Goal: Information Seeking & Learning: Learn about a topic

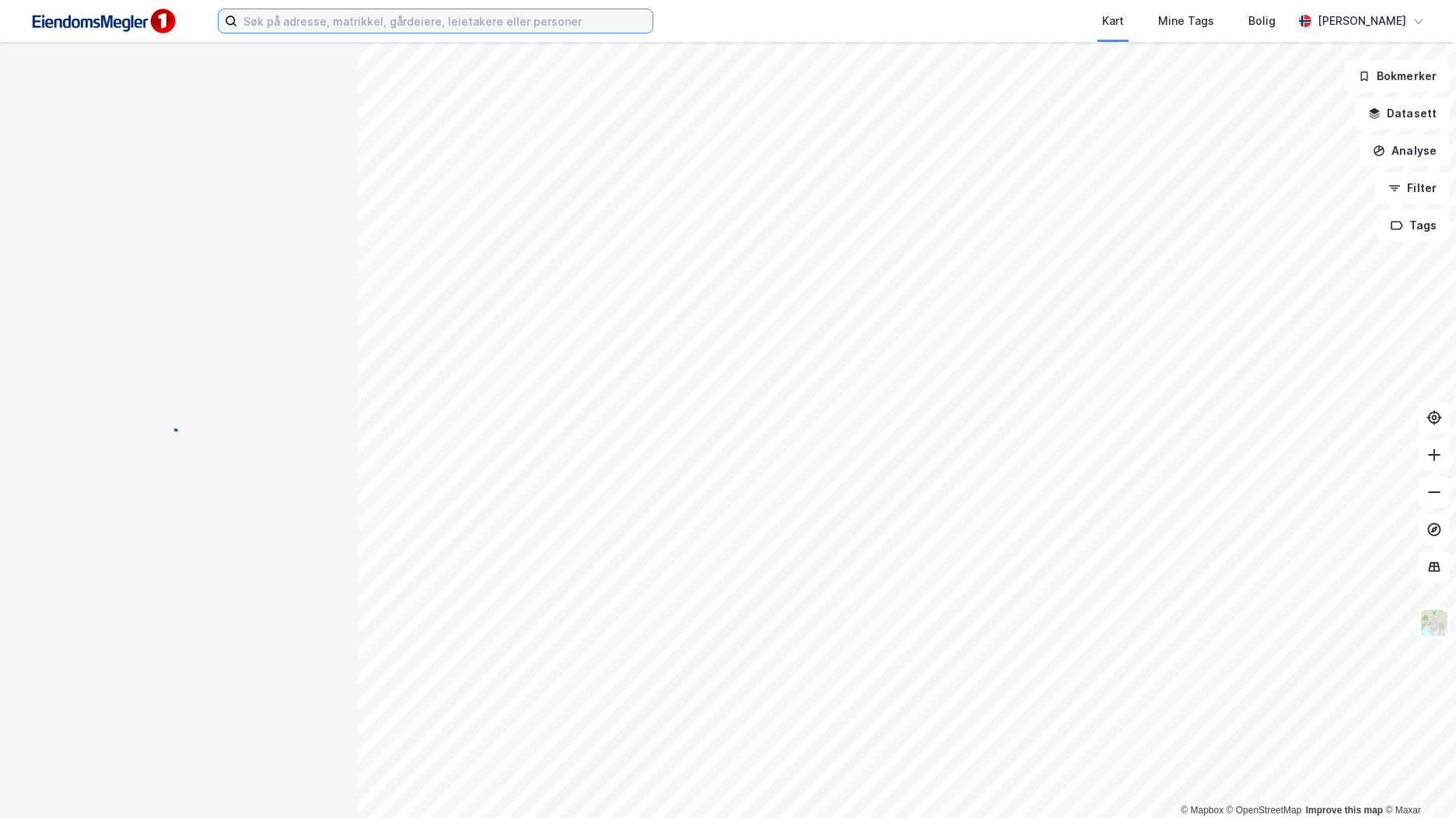
click at [566, 25] on input at bounding box center [445, 21] width 415 height 23
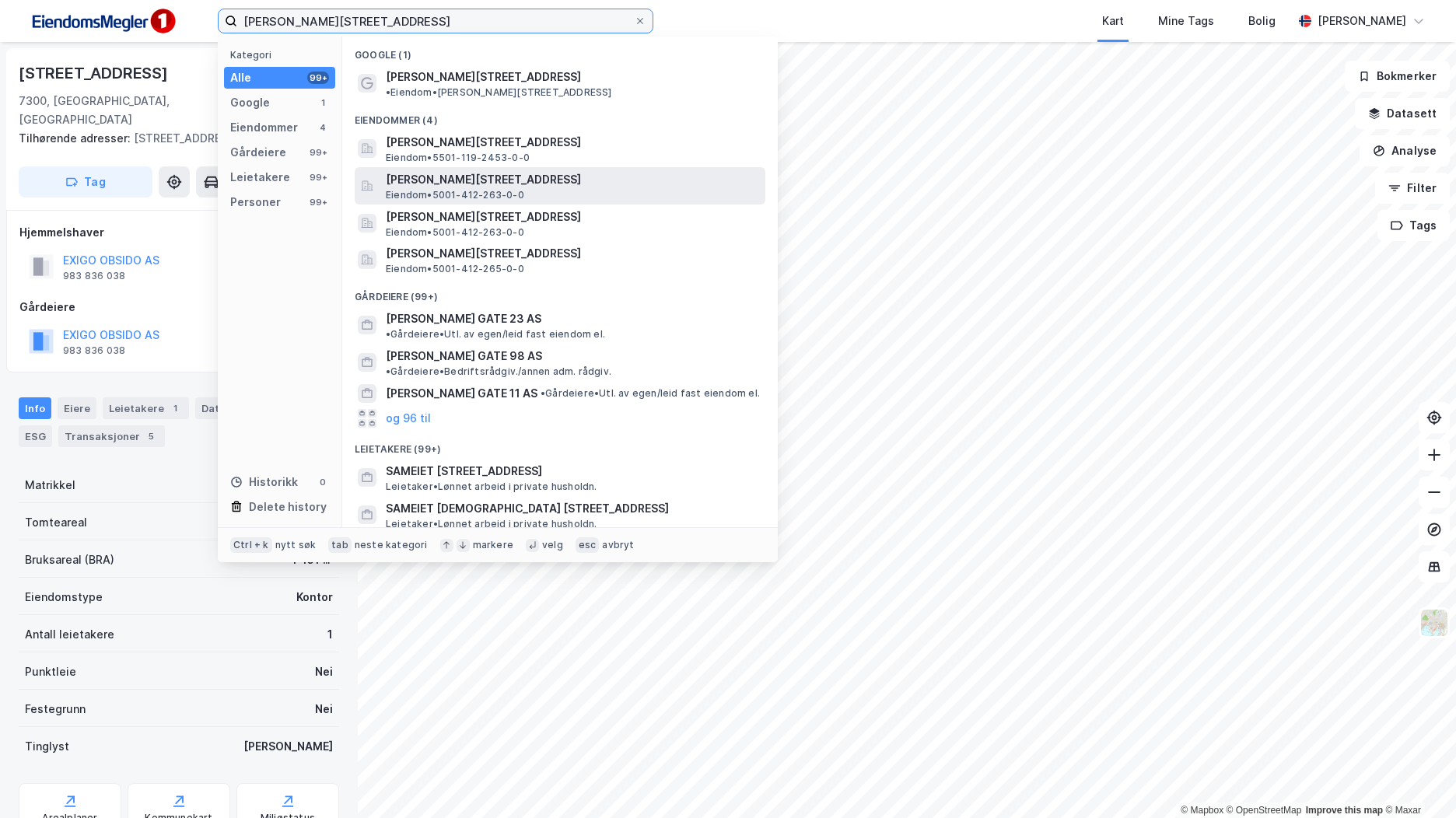
type input "[PERSON_NAME][STREET_ADDRESS]"
click at [543, 171] on span "[PERSON_NAME][STREET_ADDRESS]" at bounding box center [572, 180] width 373 height 18
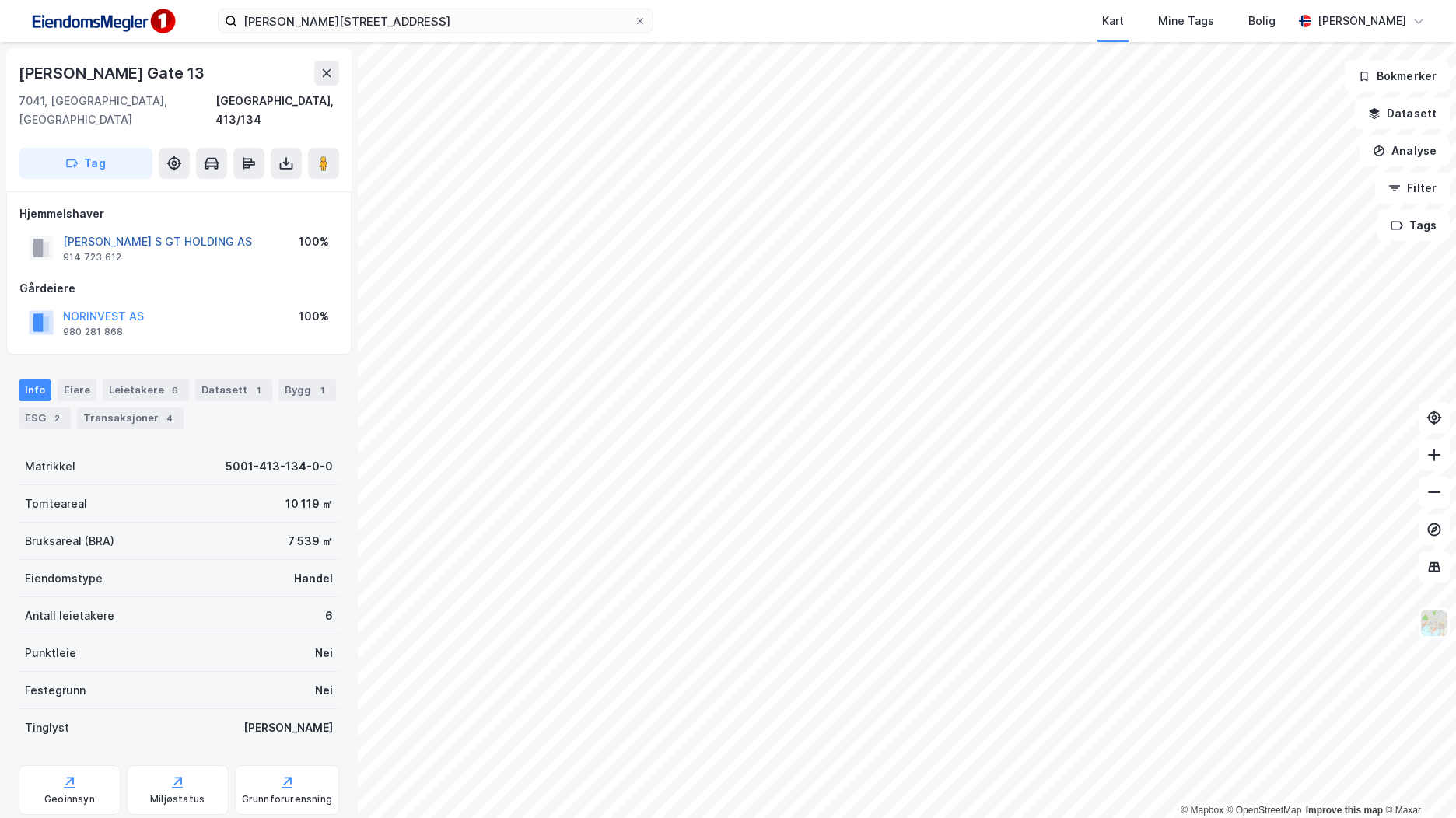
click at [0, 0] on button "[PERSON_NAME] S GT HOLDING AS" at bounding box center [0, 0] width 0 height 0
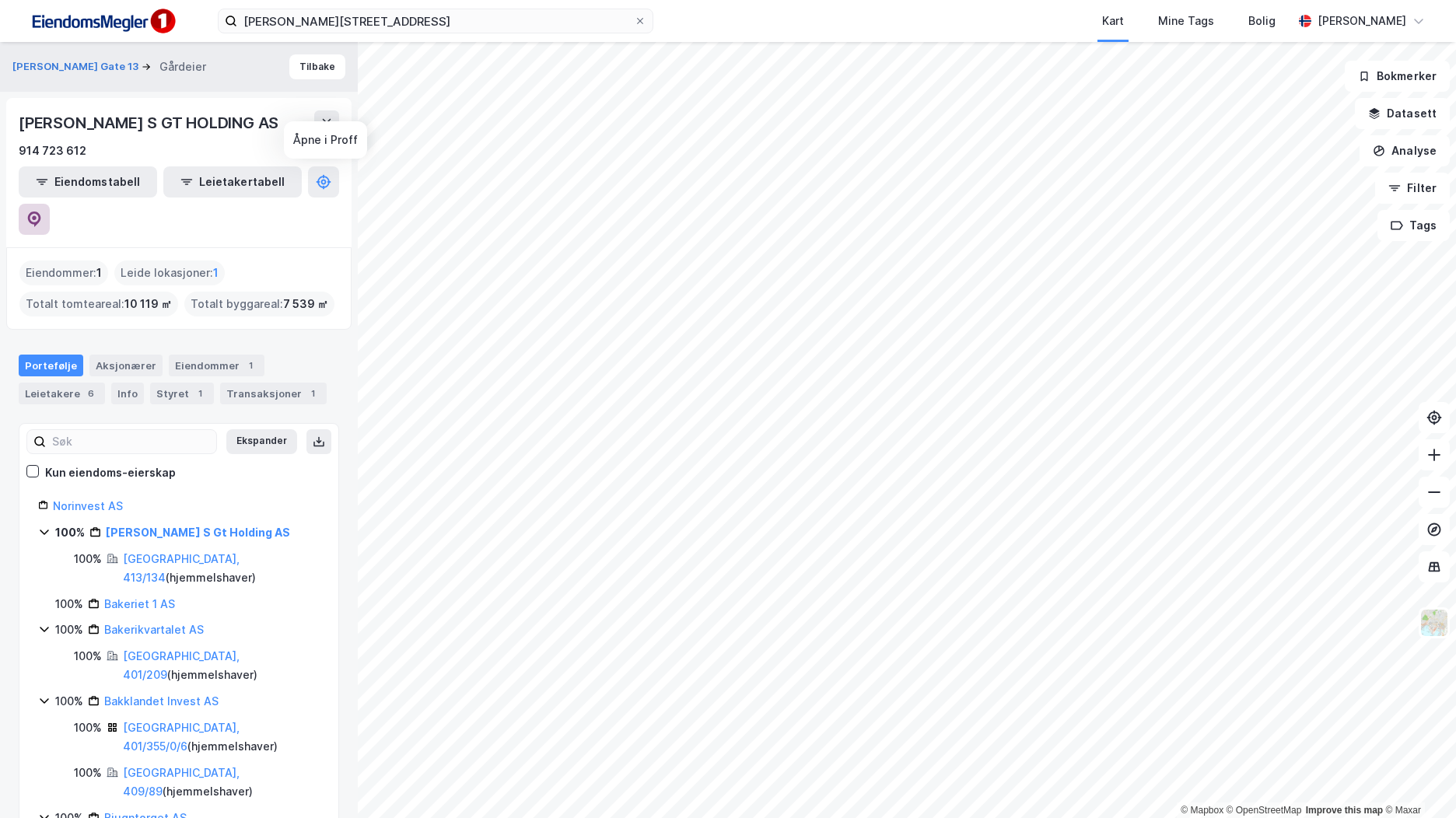
click at [41, 212] on icon at bounding box center [35, 219] width 14 height 16
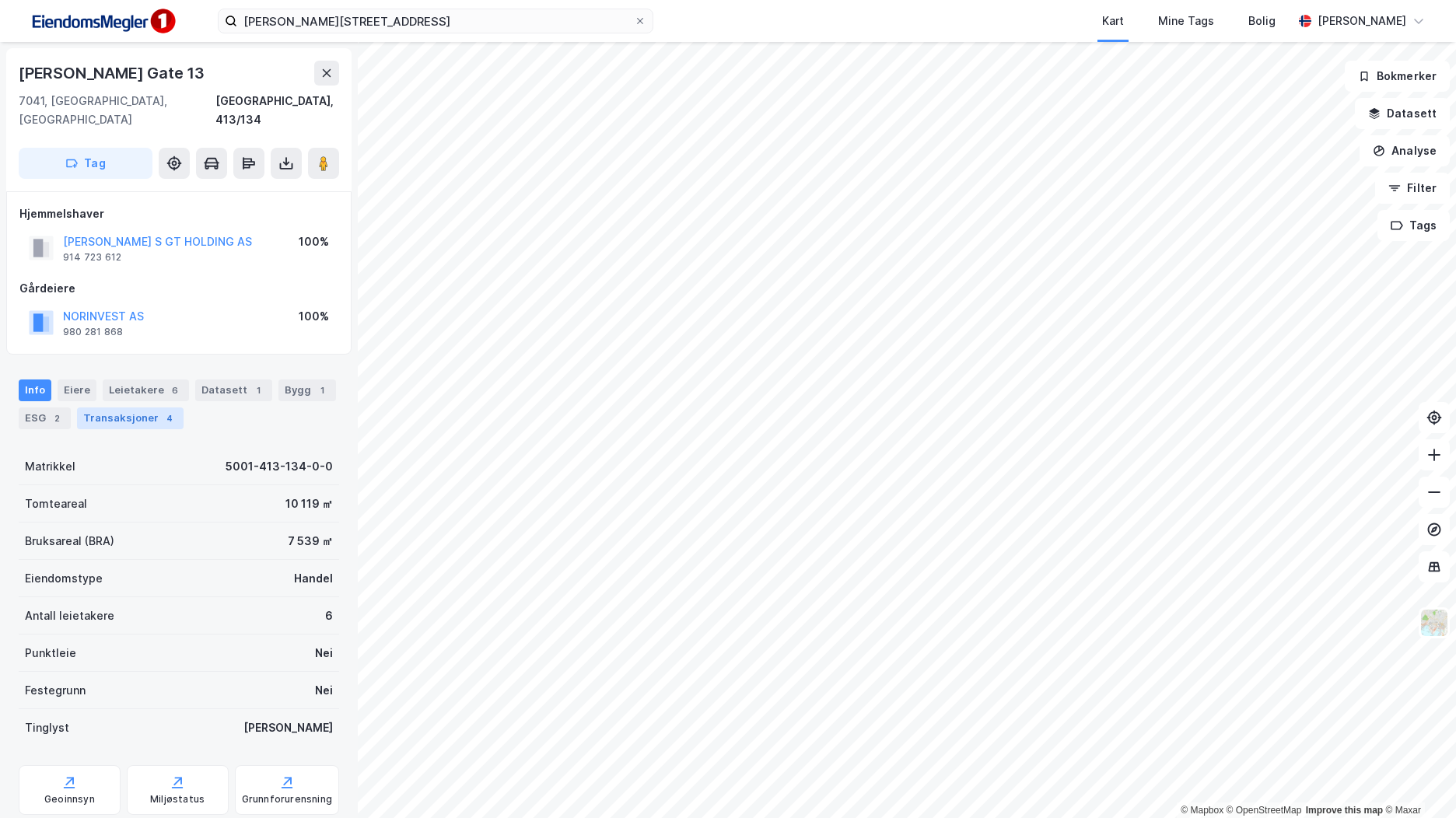
click at [112, 408] on div "Transaksjoner 4" at bounding box center [130, 418] width 107 height 21
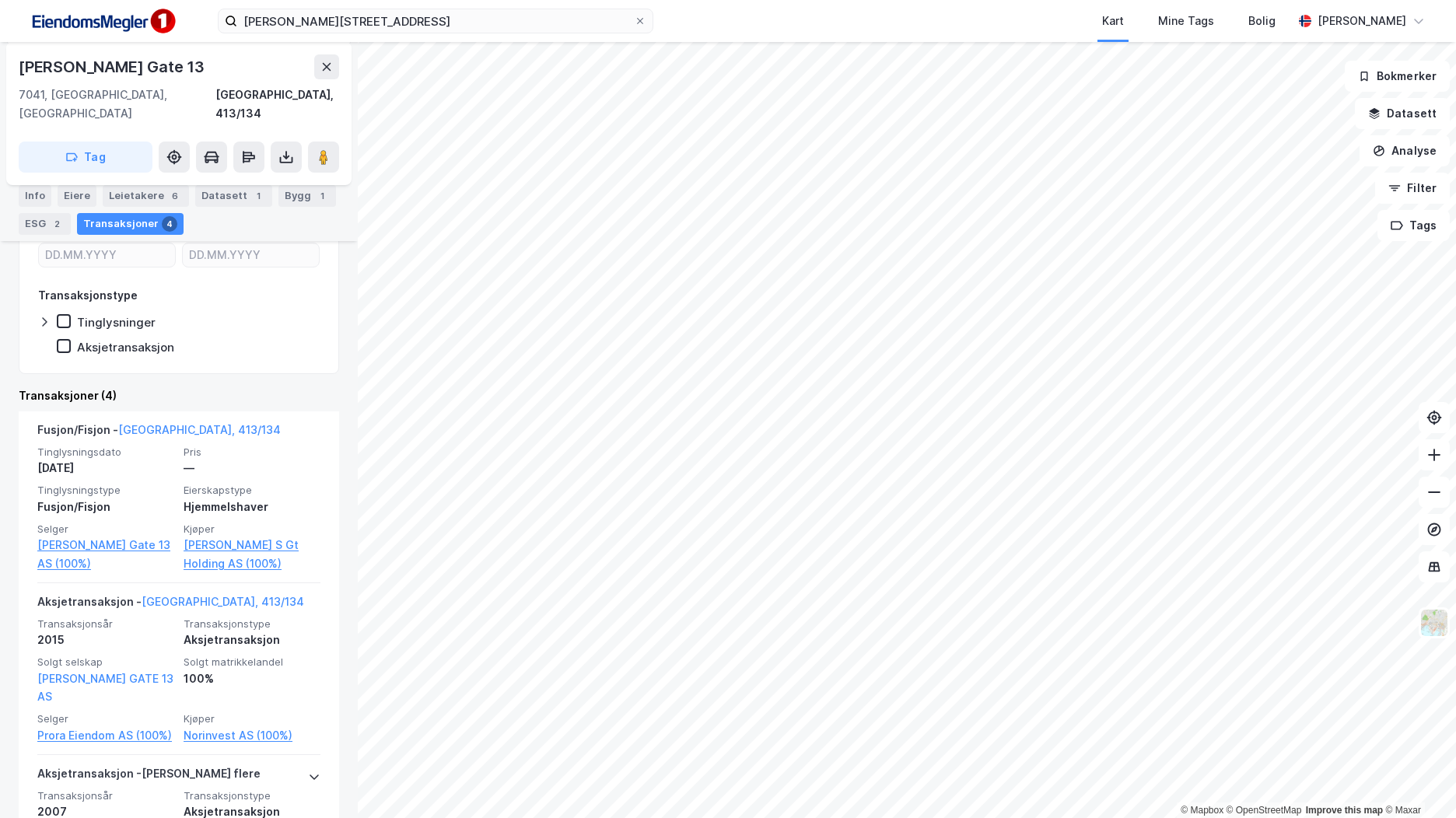
scroll to position [311, 0]
click at [43, 192] on div "Info" at bounding box center [35, 196] width 33 height 21
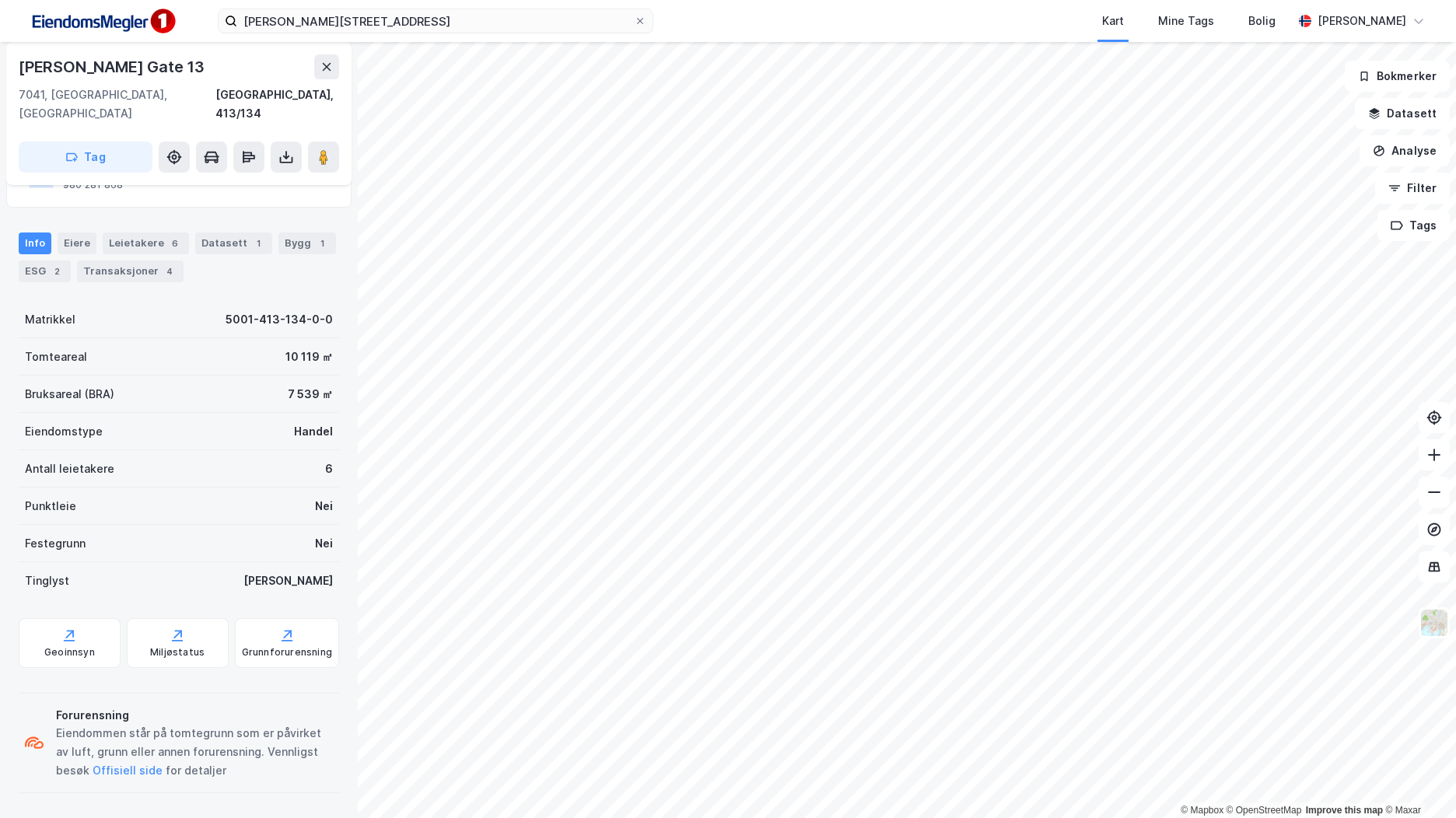
scroll to position [128, 0]
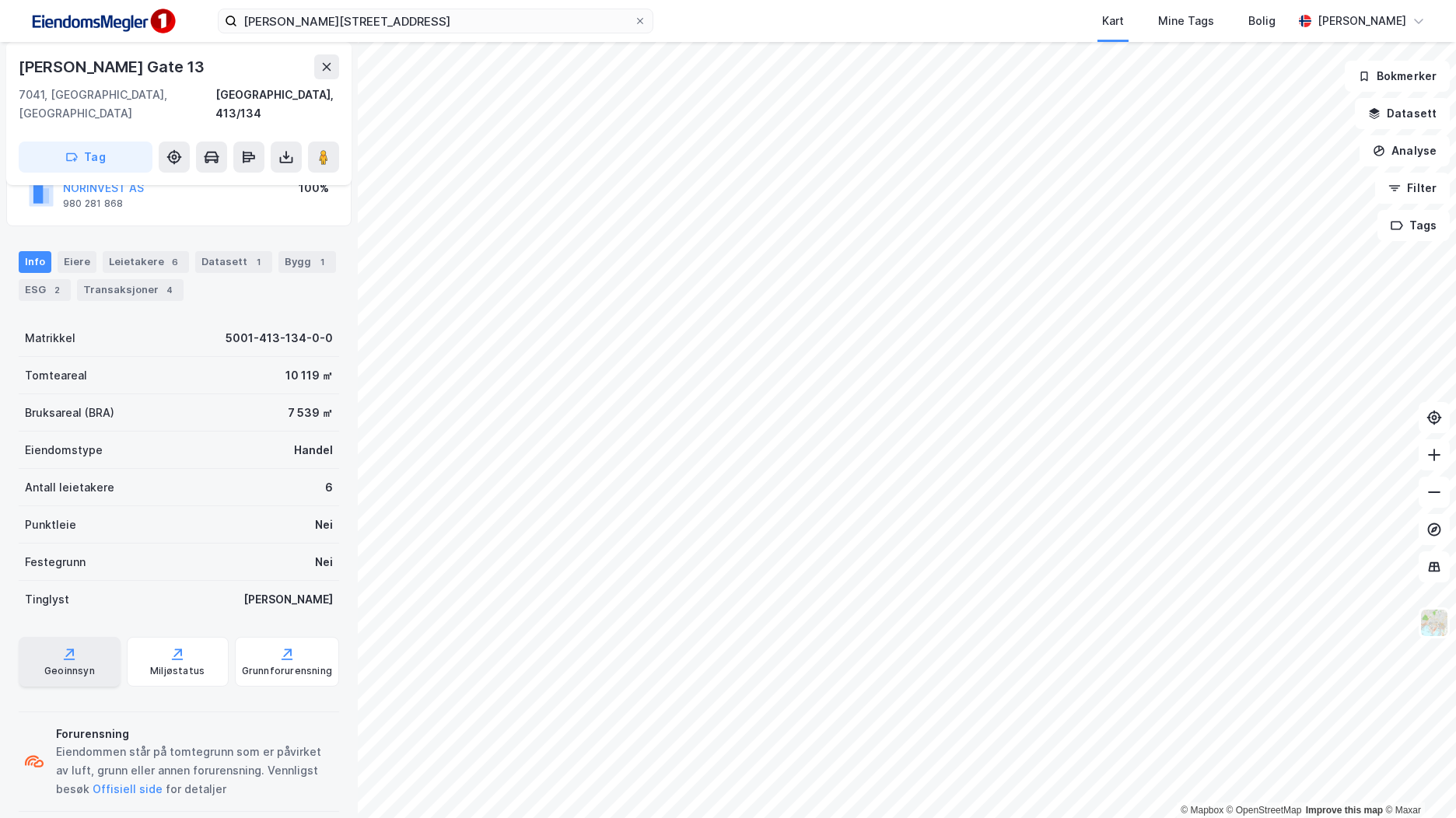
click at [87, 642] on div "Geoinnsyn" at bounding box center [69, 662] width 102 height 49
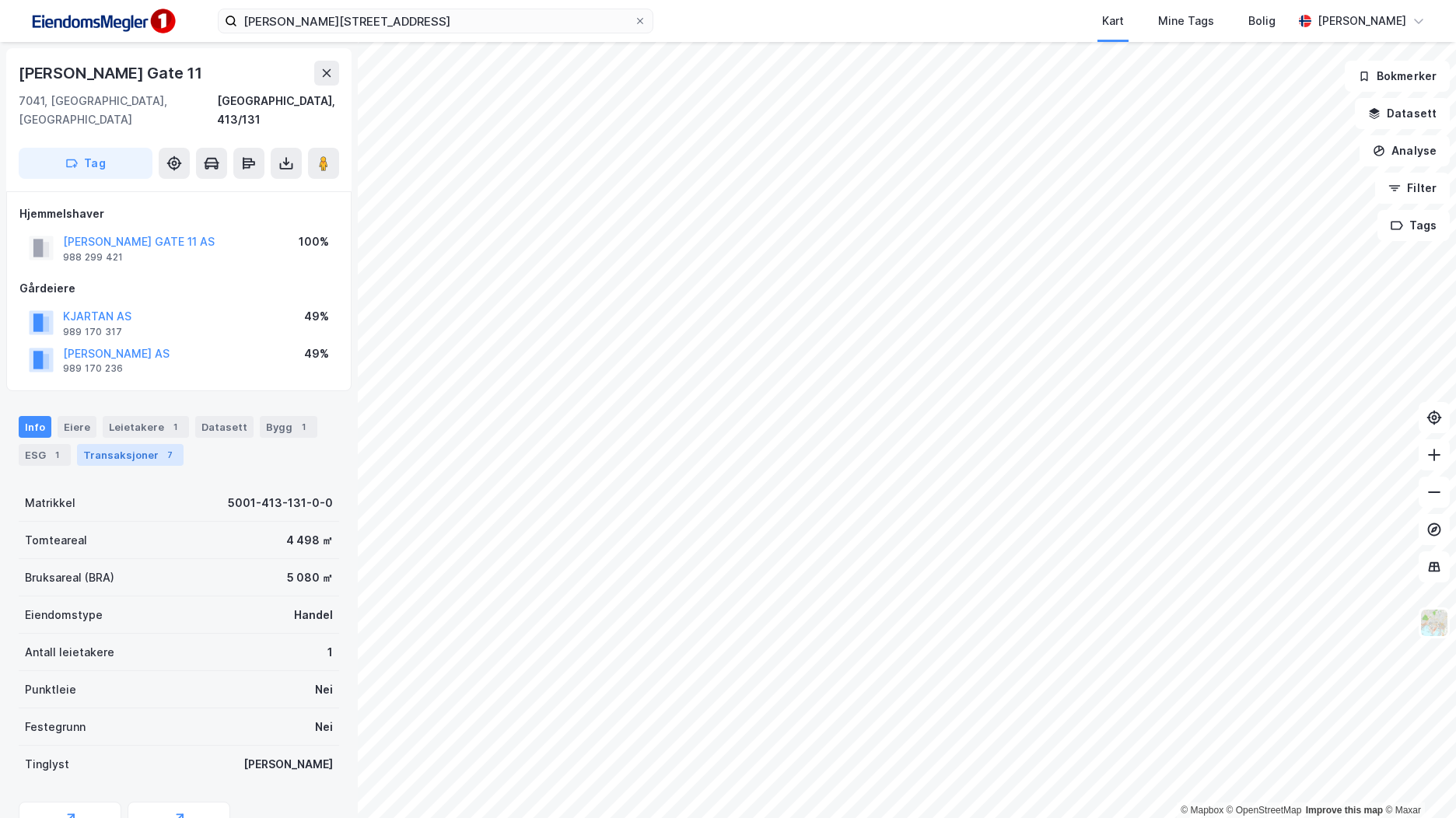
click at [144, 444] on div "Transaksjoner 7" at bounding box center [130, 455] width 107 height 21
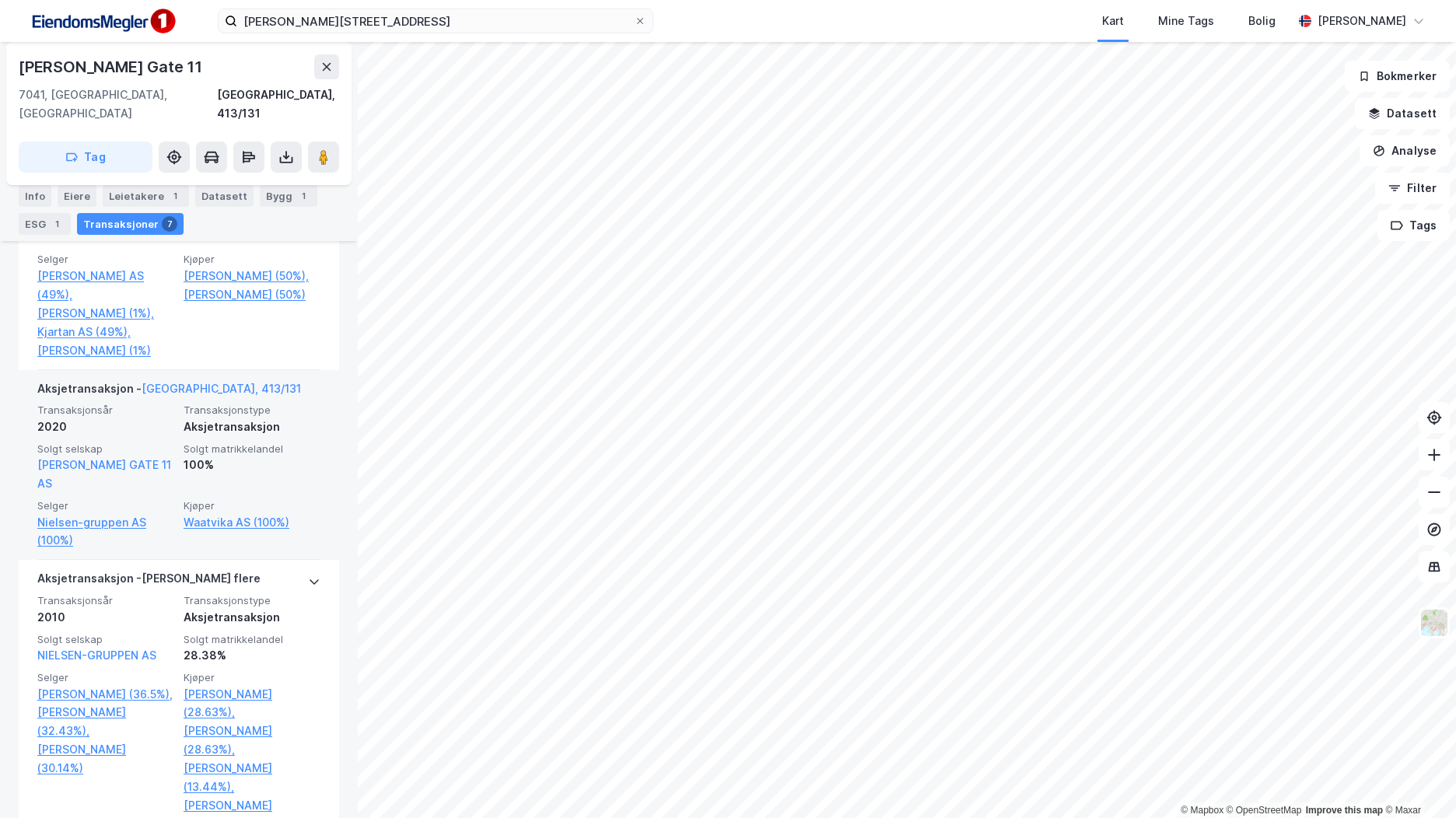
scroll to position [622, 0]
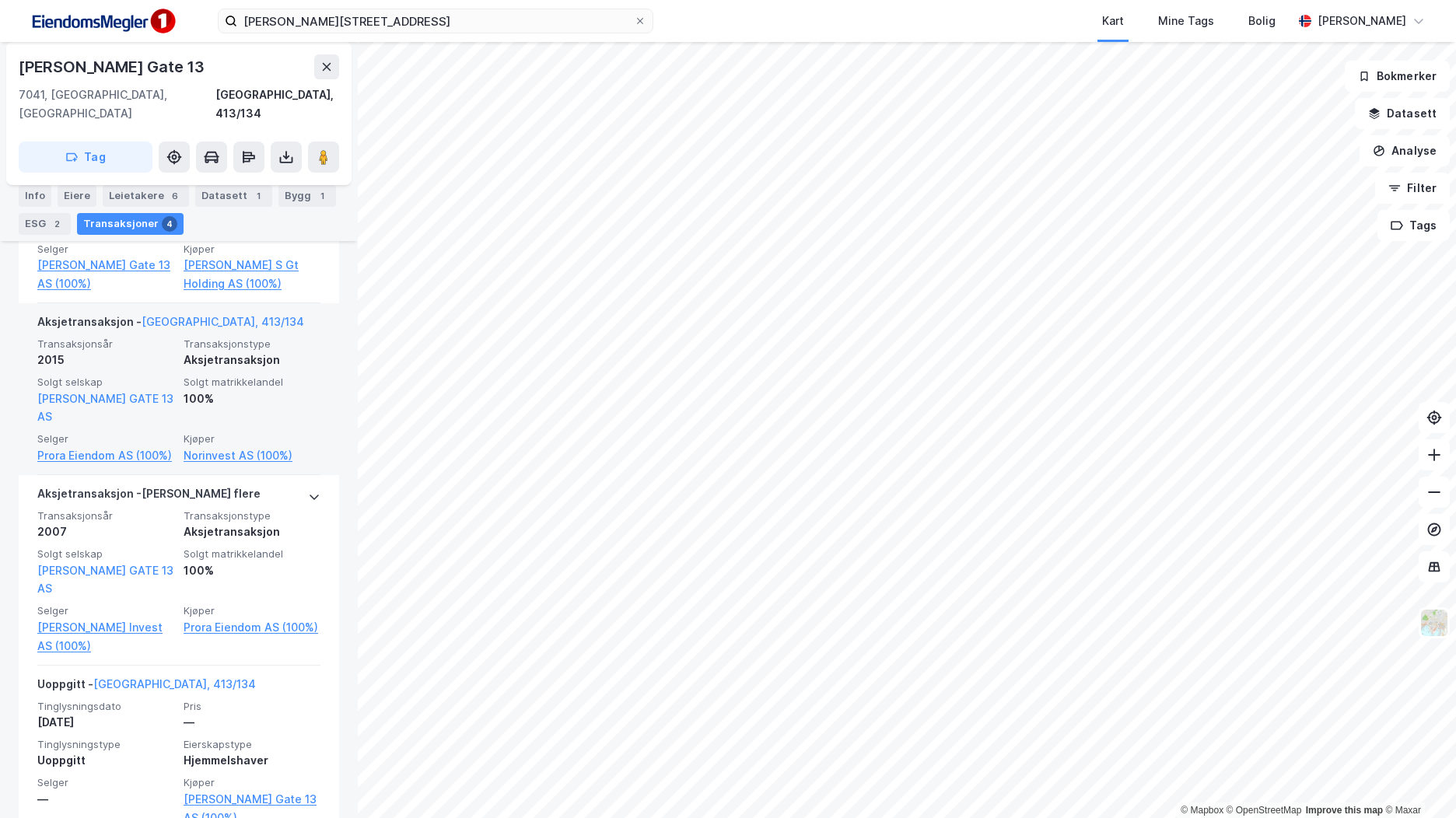
scroll to position [622, 0]
